Goal: Task Accomplishment & Management: Use online tool/utility

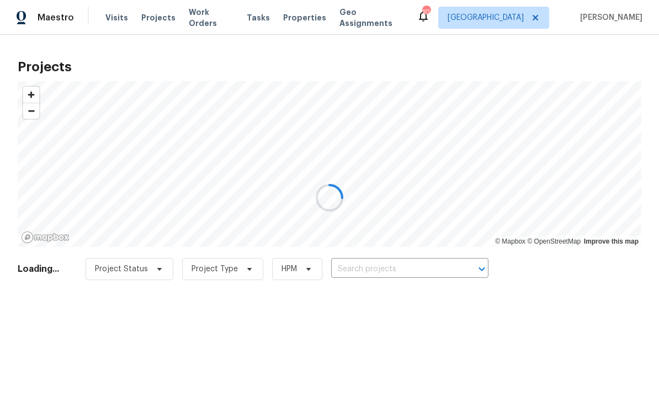
click at [369, 267] on div at bounding box center [329, 197] width 659 height 395
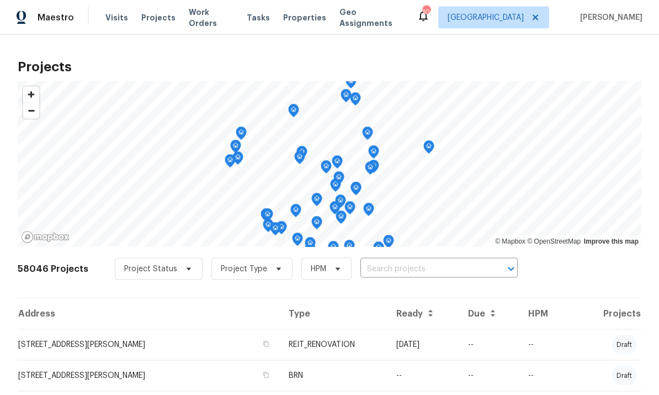
scroll to position [9, 0]
click at [385, 261] on input "text" at bounding box center [424, 269] width 126 height 17
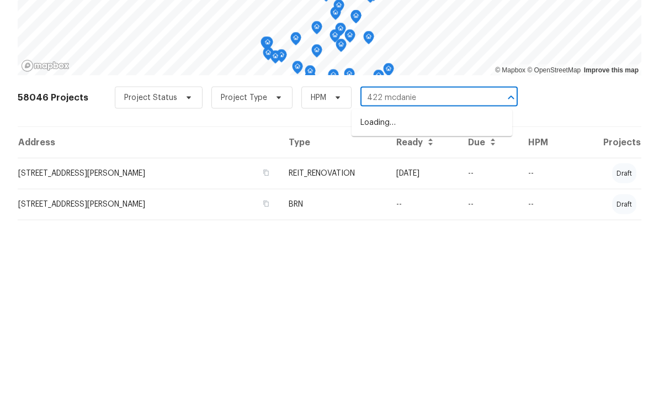
type input "422 [PERSON_NAME]"
click at [432, 285] on li "[STREET_ADDRESS][PERSON_NAME]" at bounding box center [432, 294] width 161 height 18
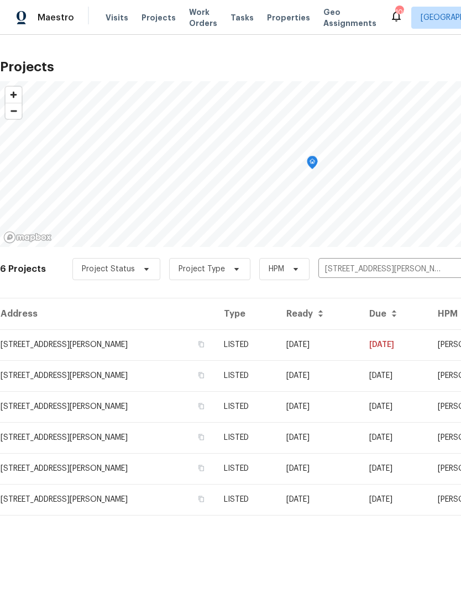
click at [95, 345] on td "[STREET_ADDRESS][PERSON_NAME]" at bounding box center [107, 344] width 215 height 31
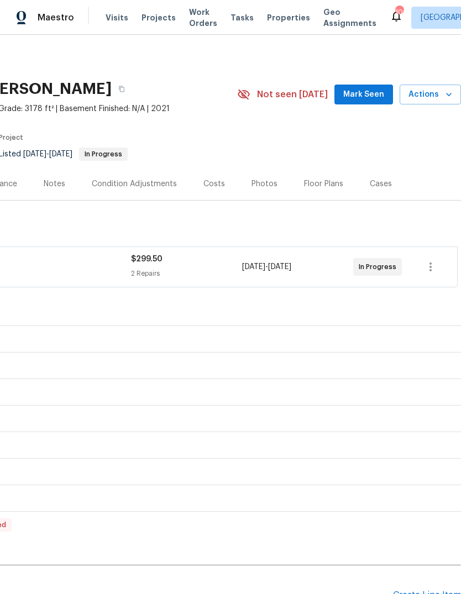
scroll to position [0, 163]
click at [436, 88] on span "Actions" at bounding box center [430, 95] width 44 height 14
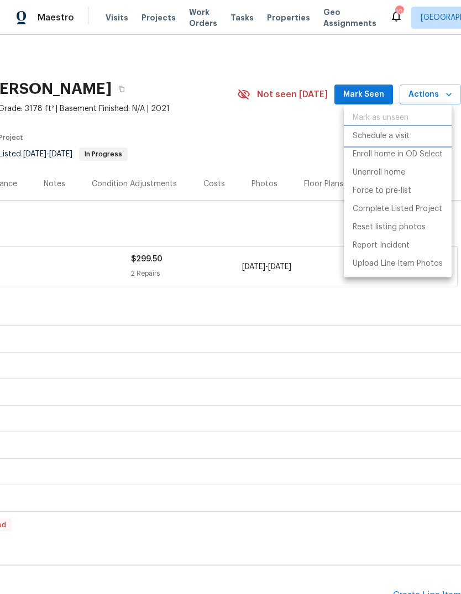
click at [390, 139] on p "Schedule a visit" at bounding box center [380, 136] width 57 height 12
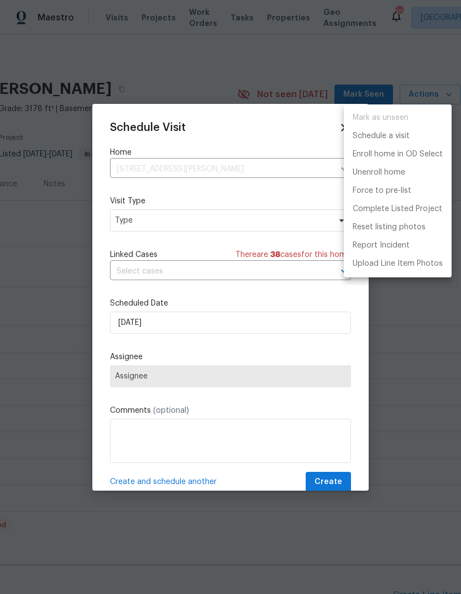
click at [190, 222] on div at bounding box center [230, 297] width 461 height 594
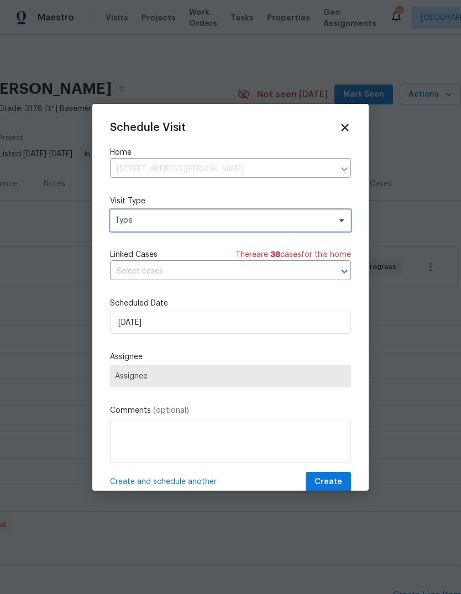
click at [252, 218] on span "Type" at bounding box center [222, 220] width 215 height 11
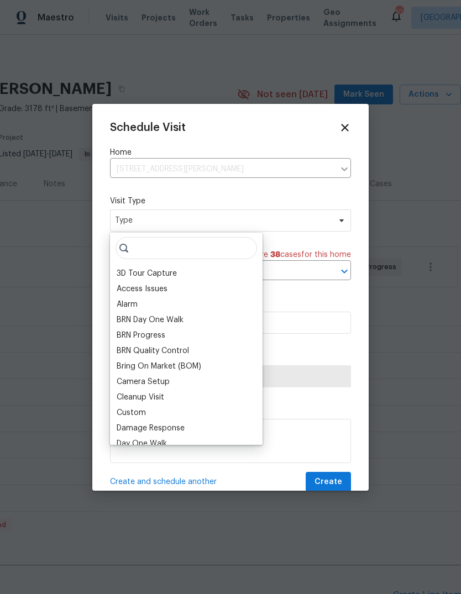
scroll to position [0, 0]
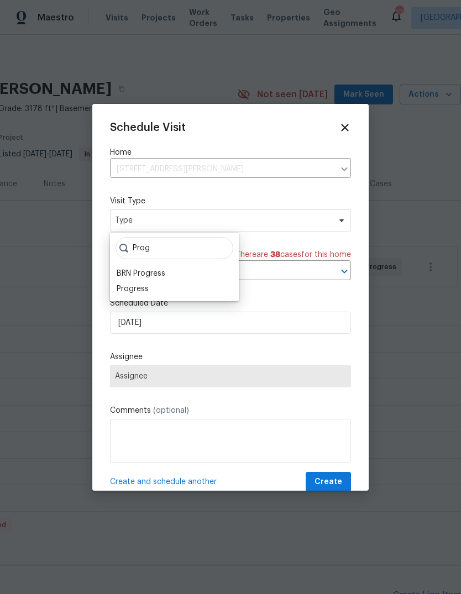
type input "Prog"
click at [145, 288] on div "Progress" at bounding box center [133, 288] width 32 height 11
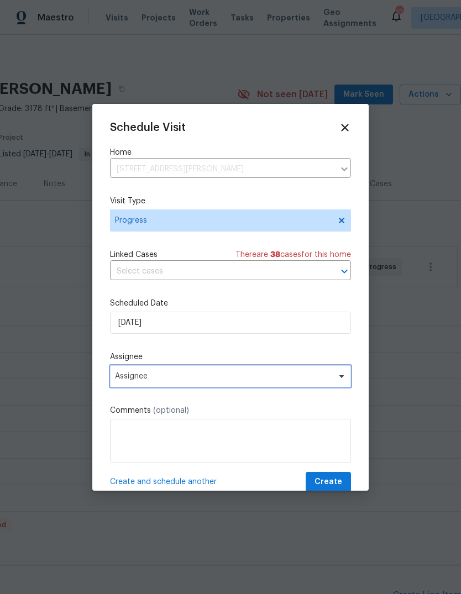
click at [242, 375] on span "Assignee" at bounding box center [223, 376] width 216 height 9
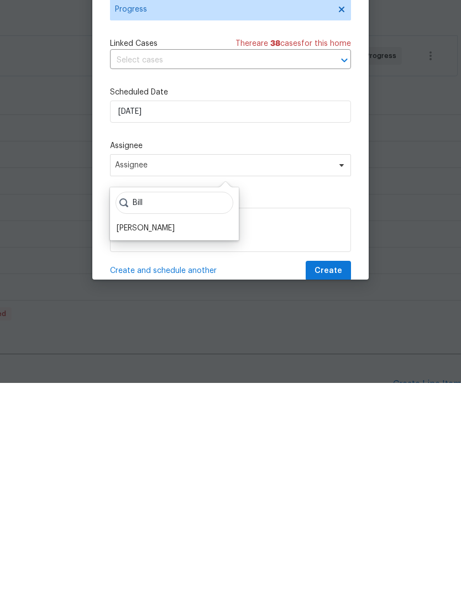
type input "Bill"
click at [146, 394] on div "[PERSON_NAME]" at bounding box center [146, 438] width 58 height 11
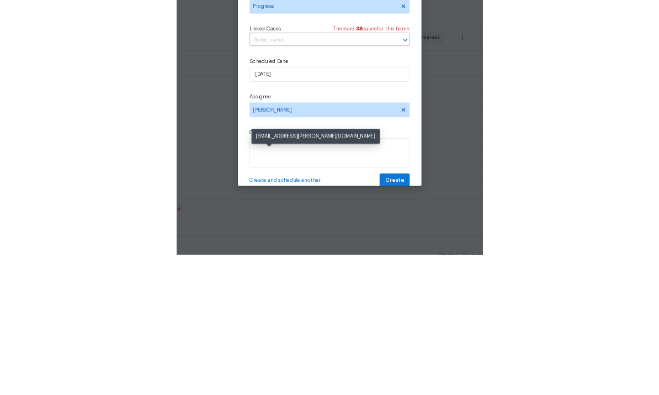
scroll to position [41, 0]
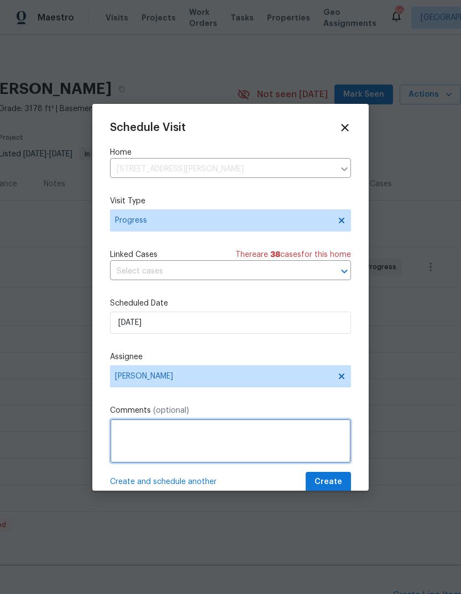
click at [198, 394] on textarea at bounding box center [230, 441] width 241 height 44
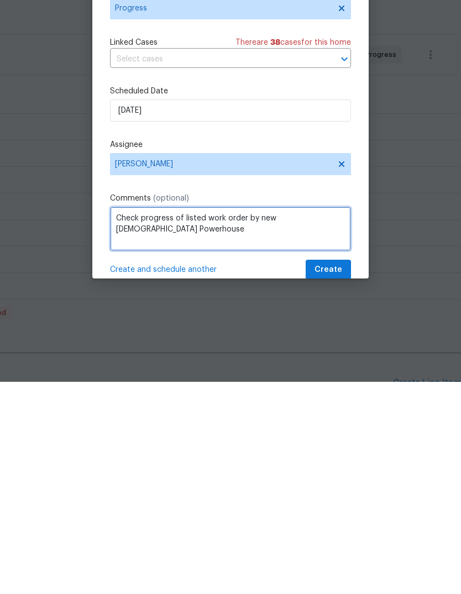
type textarea "Check progress of listed work order by new [DEMOGRAPHIC_DATA] Powerhouse"
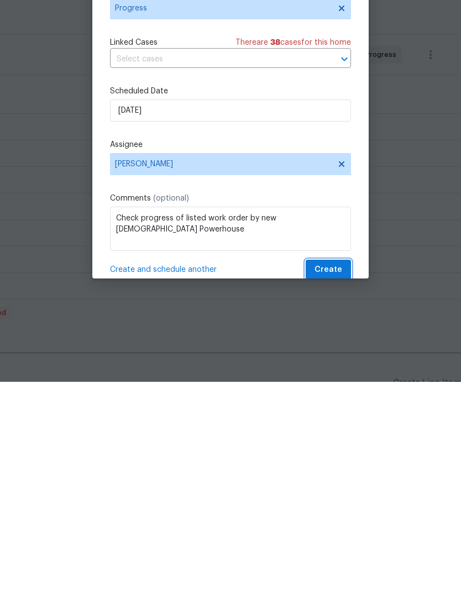
click at [331, 394] on span "Create" at bounding box center [328, 482] width 28 height 14
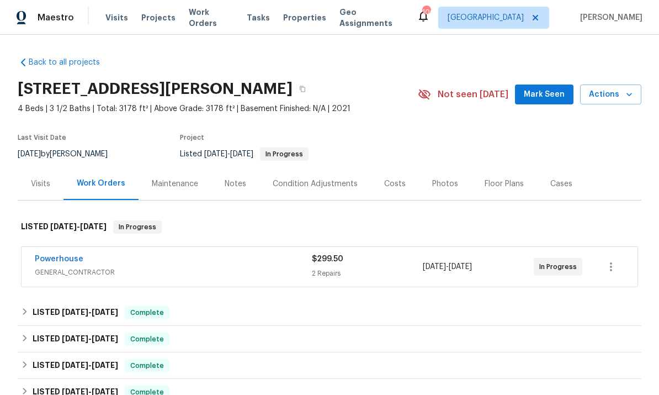
scroll to position [0, 0]
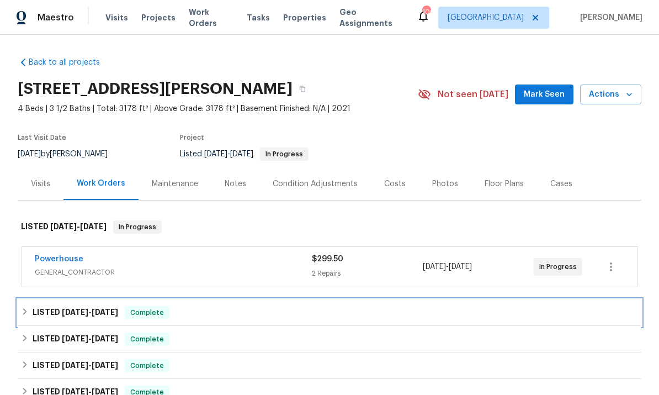
click at [72, 306] on h6 "LISTED [DATE] - [DATE]" at bounding box center [76, 312] width 86 height 13
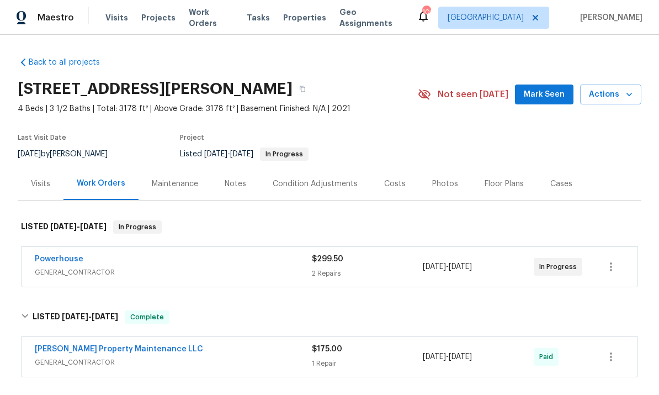
click at [68, 255] on link "Powerhouse" at bounding box center [59, 259] width 49 height 8
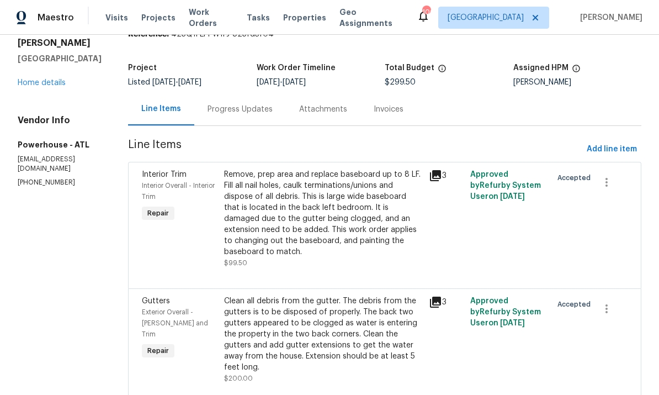
scroll to position [38, 0]
click at [441, 297] on icon at bounding box center [435, 302] width 11 height 11
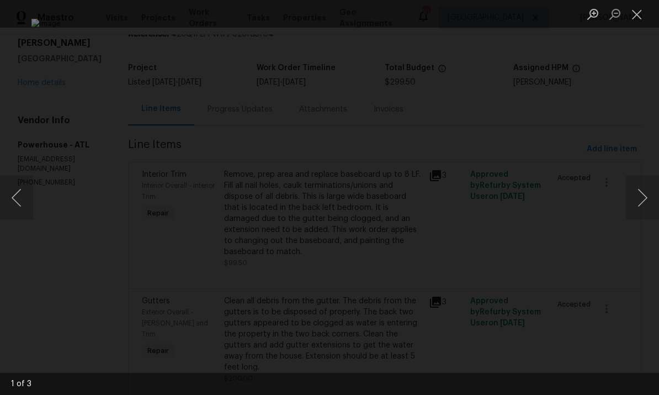
click at [644, 11] on button "Close lightbox" at bounding box center [637, 13] width 22 height 19
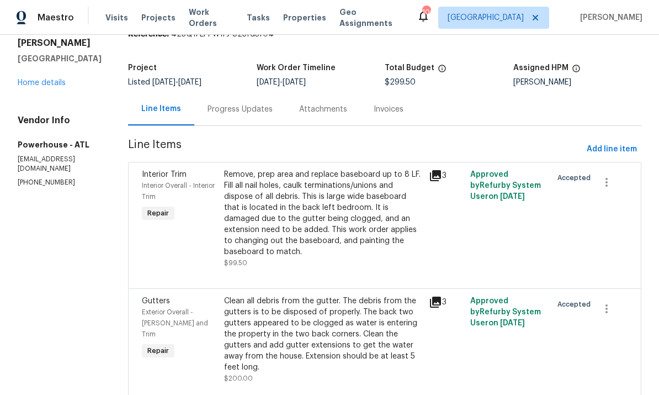
click at [441, 170] on icon at bounding box center [435, 175] width 11 height 11
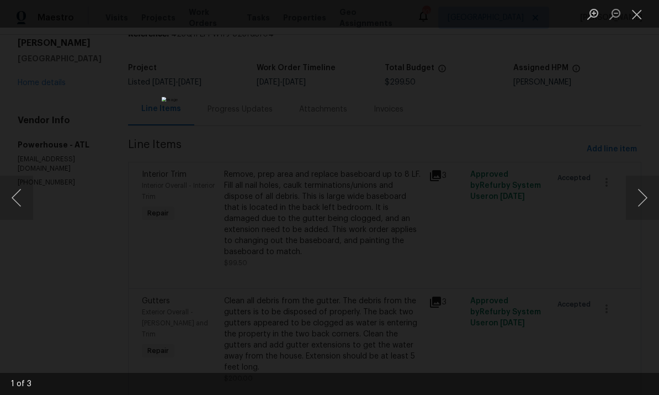
click at [643, 197] on button "Next image" at bounding box center [642, 198] width 33 height 44
click at [631, 200] on button "Next image" at bounding box center [642, 198] width 33 height 44
click at [635, 197] on button "Next image" at bounding box center [642, 198] width 33 height 44
click at [640, 203] on button "Next image" at bounding box center [642, 198] width 33 height 44
click at [639, 202] on button "Next image" at bounding box center [642, 198] width 33 height 44
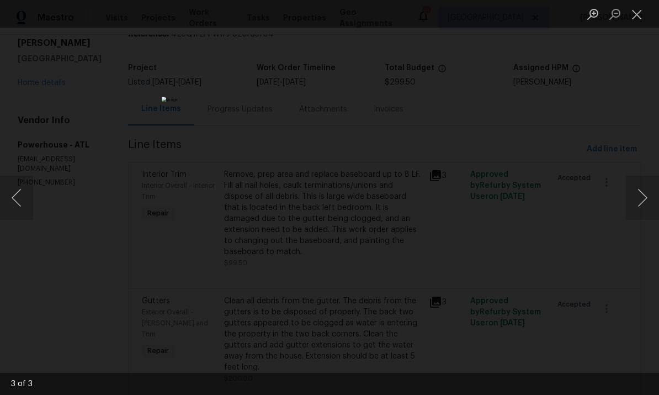
click at [642, 201] on button "Next image" at bounding box center [642, 198] width 33 height 44
click at [642, 194] on button "Next image" at bounding box center [642, 198] width 33 height 44
click at [641, 12] on button "Close lightbox" at bounding box center [637, 13] width 22 height 19
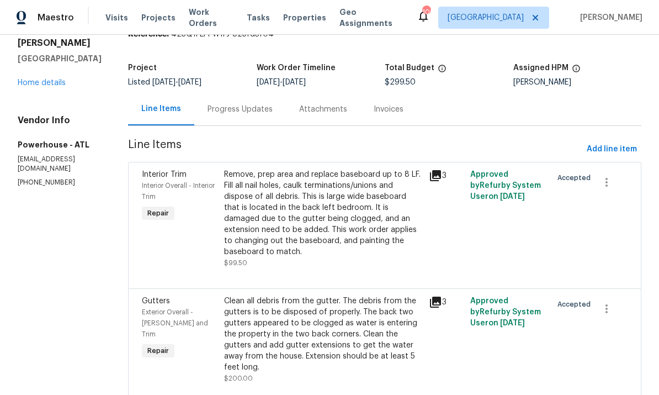
click at [273, 104] on div "Progress Updates" at bounding box center [240, 109] width 65 height 11
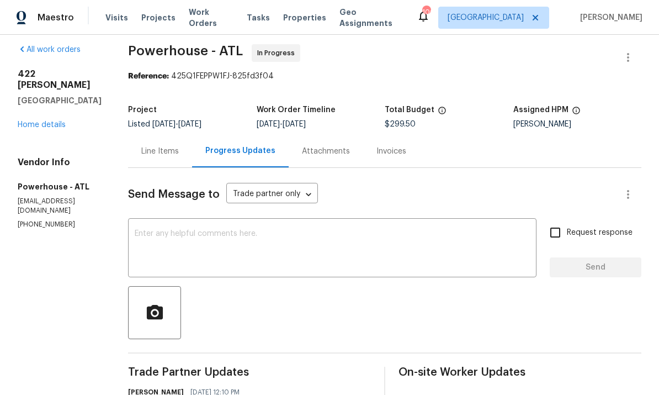
scroll to position [8, 0]
click at [224, 230] on textarea at bounding box center [332, 249] width 395 height 39
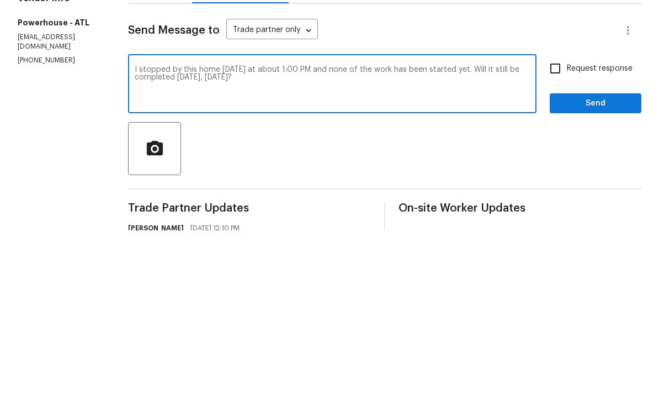
scroll to position [41, 0]
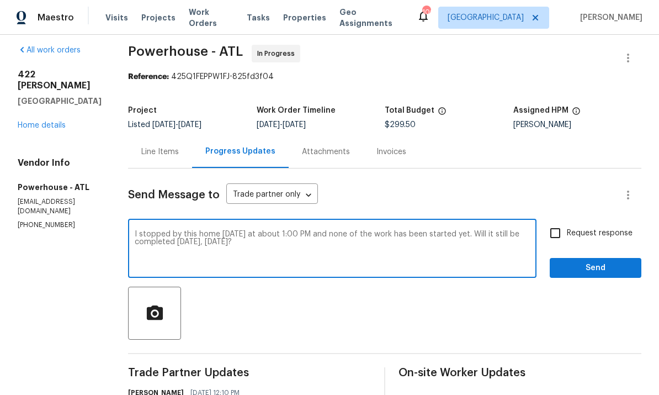
click at [302, 230] on textarea "I stopped by this home [DATE] at about 1:00 PM and none of the work has been st…" at bounding box center [332, 249] width 395 height 39
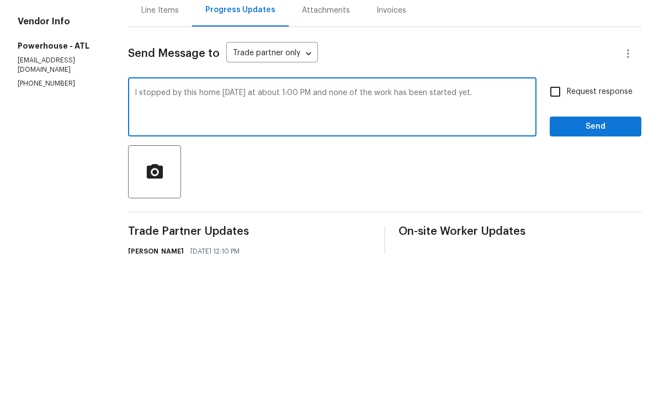
click at [276, 230] on textarea "I stopped by this home [DATE] at about 1:00 PM and none of the work has been st…" at bounding box center [332, 249] width 395 height 39
click at [200, 230] on textarea "I stopped by this home [DATE] [DATE] at about 1:00 PM and none of the work has …" at bounding box center [332, 249] width 395 height 39
type textarea "I stopped by this home [DATE] [DATE] at about 1:00 PM and none of the work has …"
click at [597, 261] on span "Send" at bounding box center [596, 268] width 74 height 14
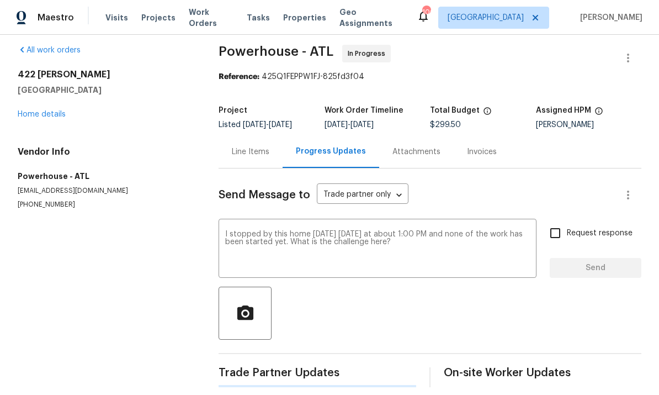
scroll to position [0, 0]
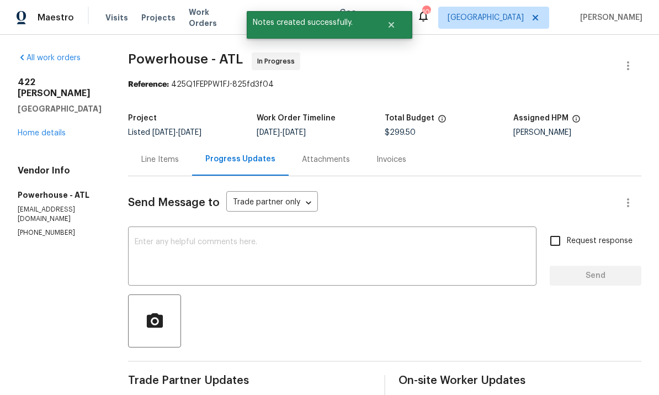
click at [63, 129] on link "Home details" at bounding box center [42, 133] width 48 height 8
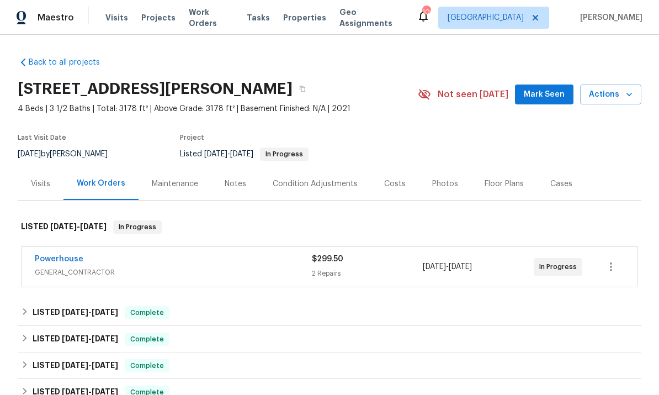
click at [398, 178] on div "Costs" at bounding box center [395, 183] width 22 height 11
